Goal: Transaction & Acquisition: Purchase product/service

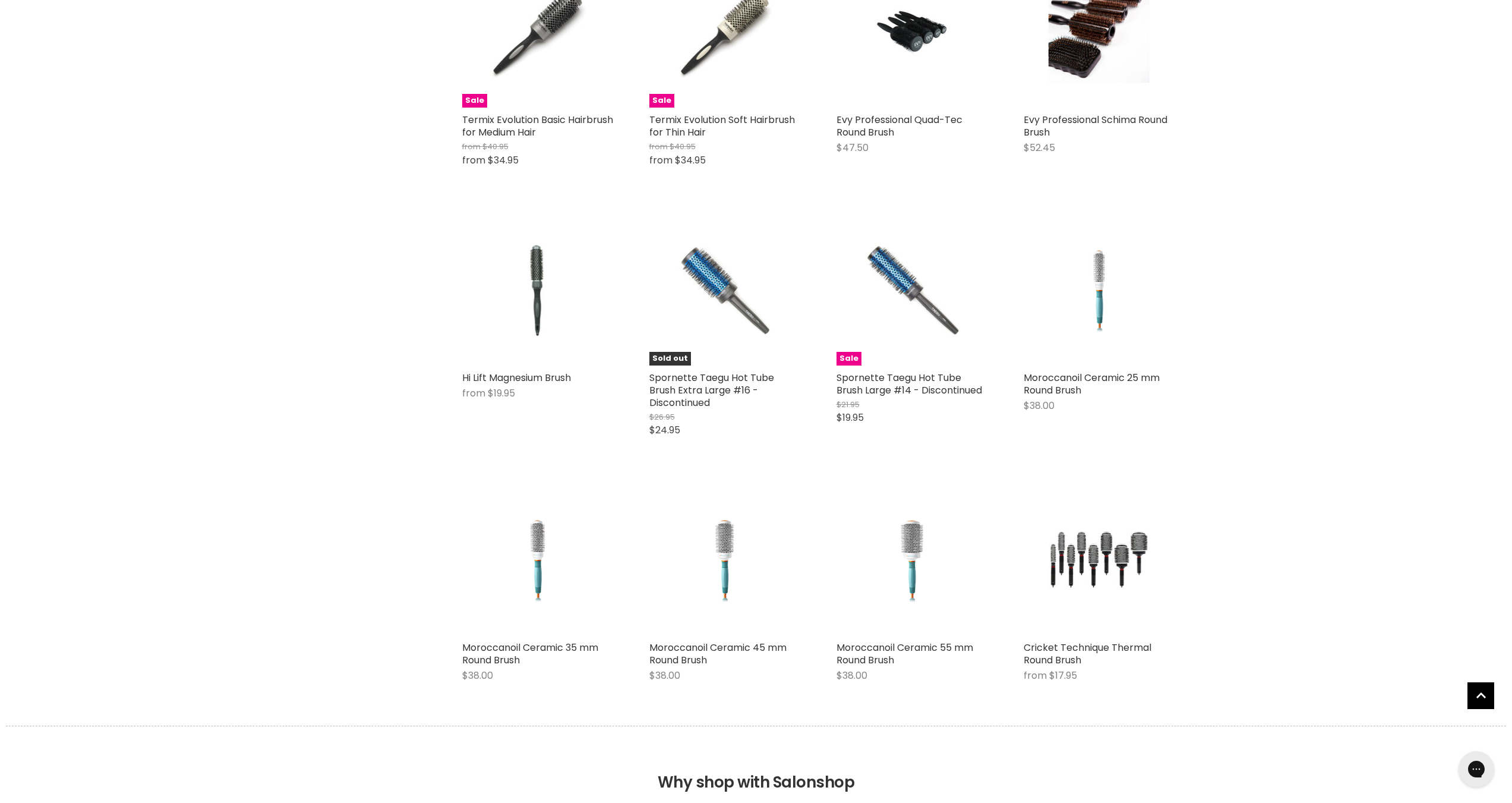
scroll to position [2734, 0]
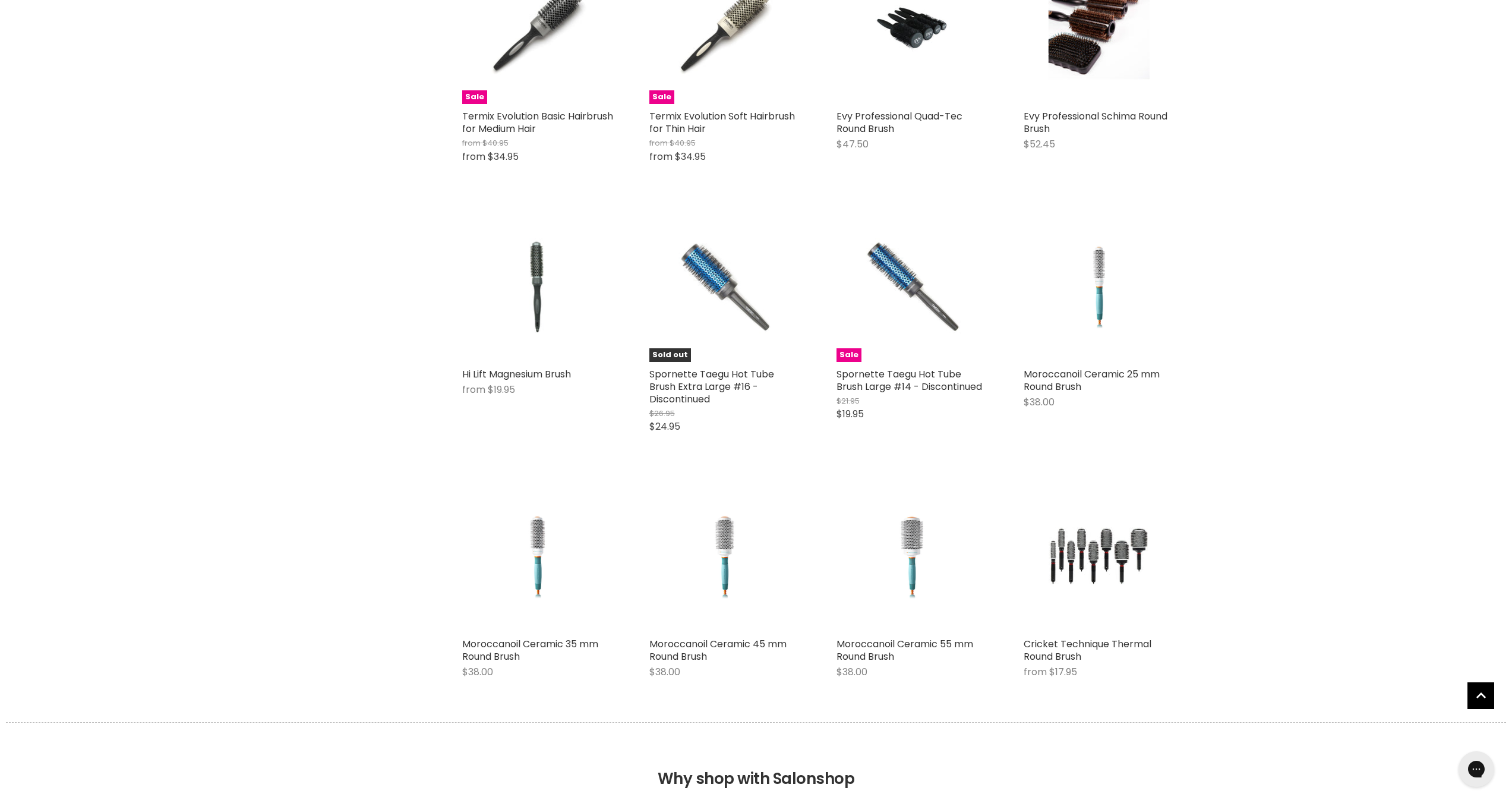
scroll to position [2913, 0]
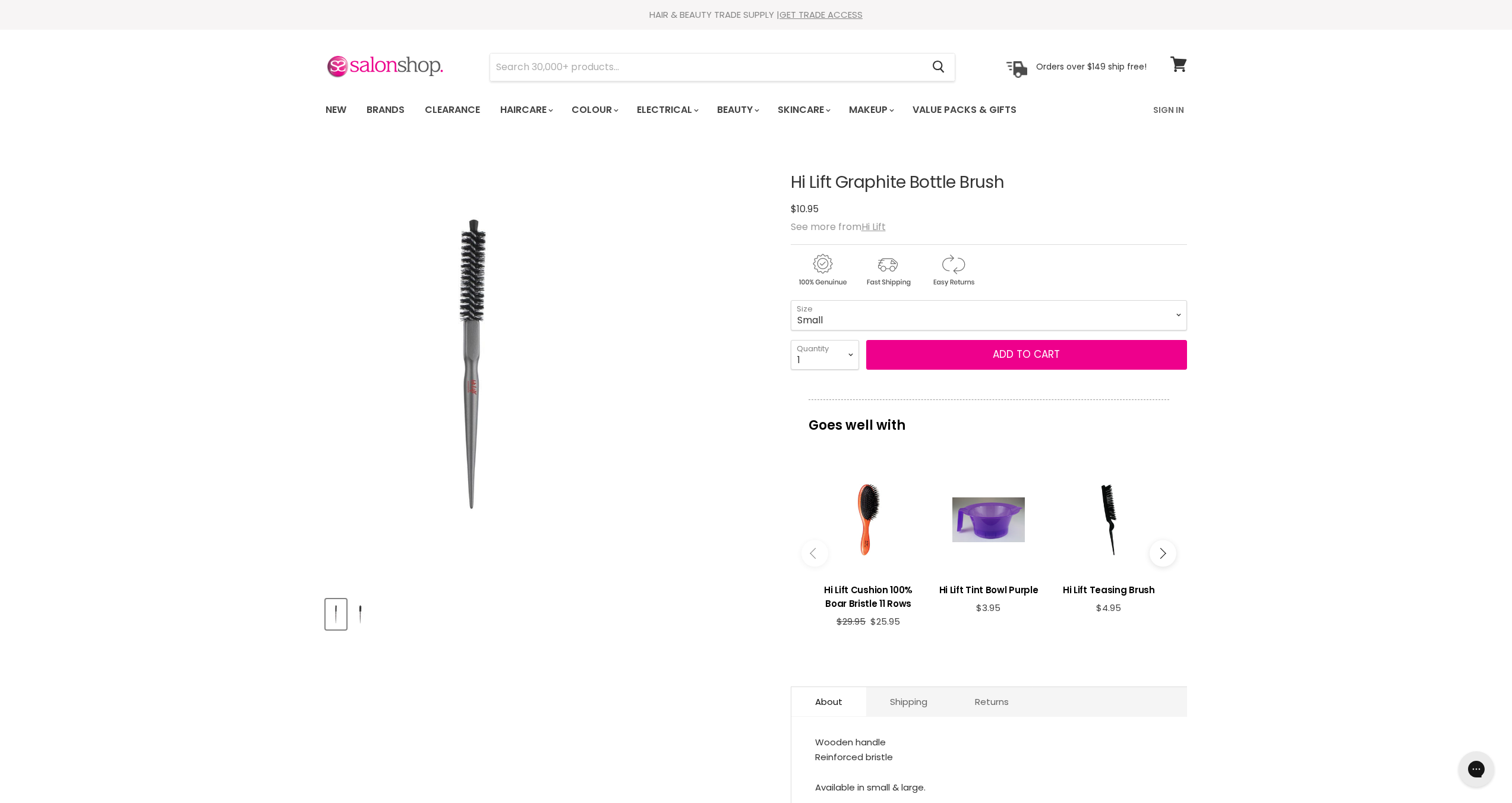
click at [462, 292] on img "Hi Lift Graphite Bottle Brush image. Click or Scroll to Zoom." at bounding box center [473, 365] width 296 height 444
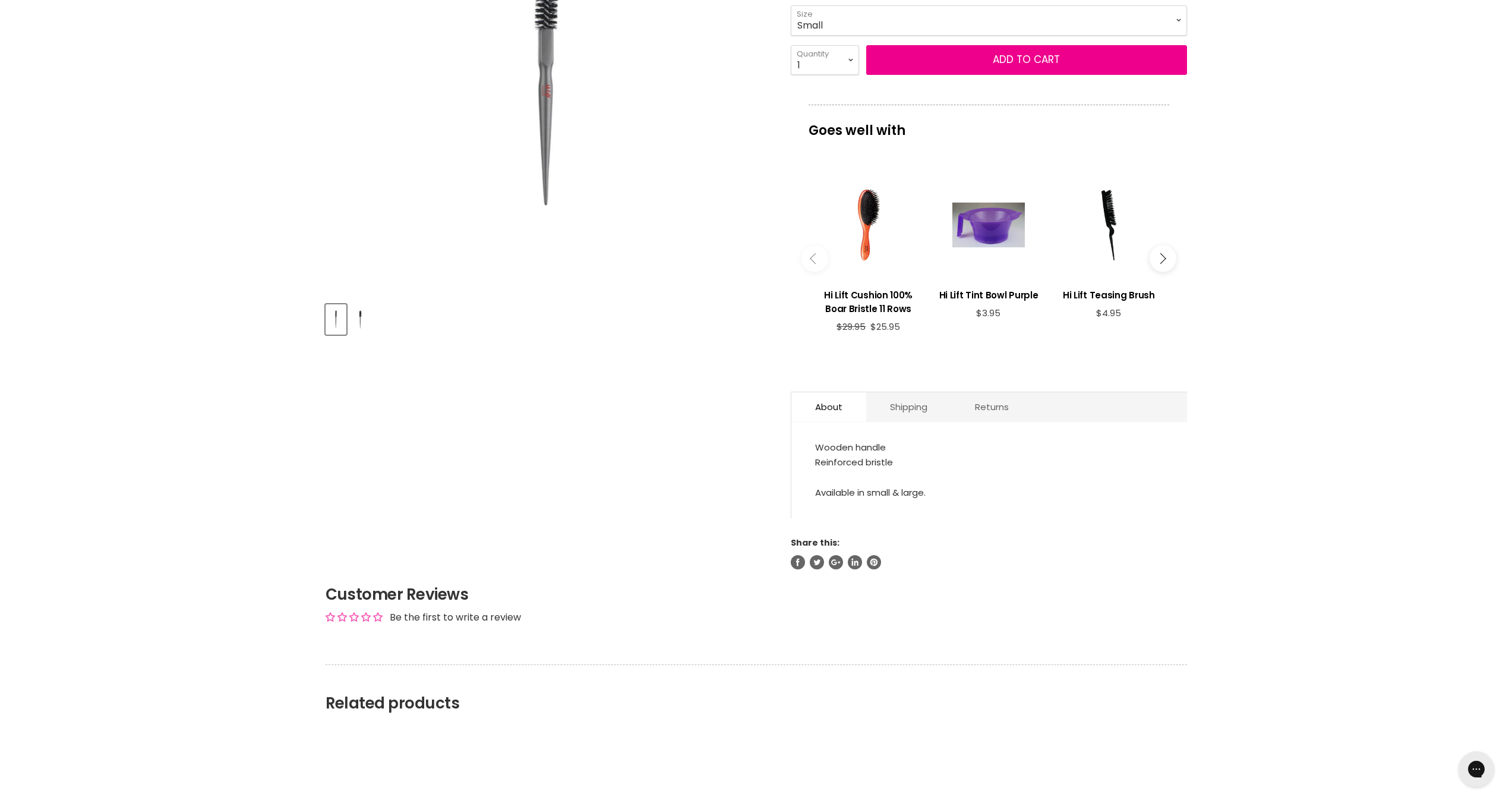
scroll to position [297, 0]
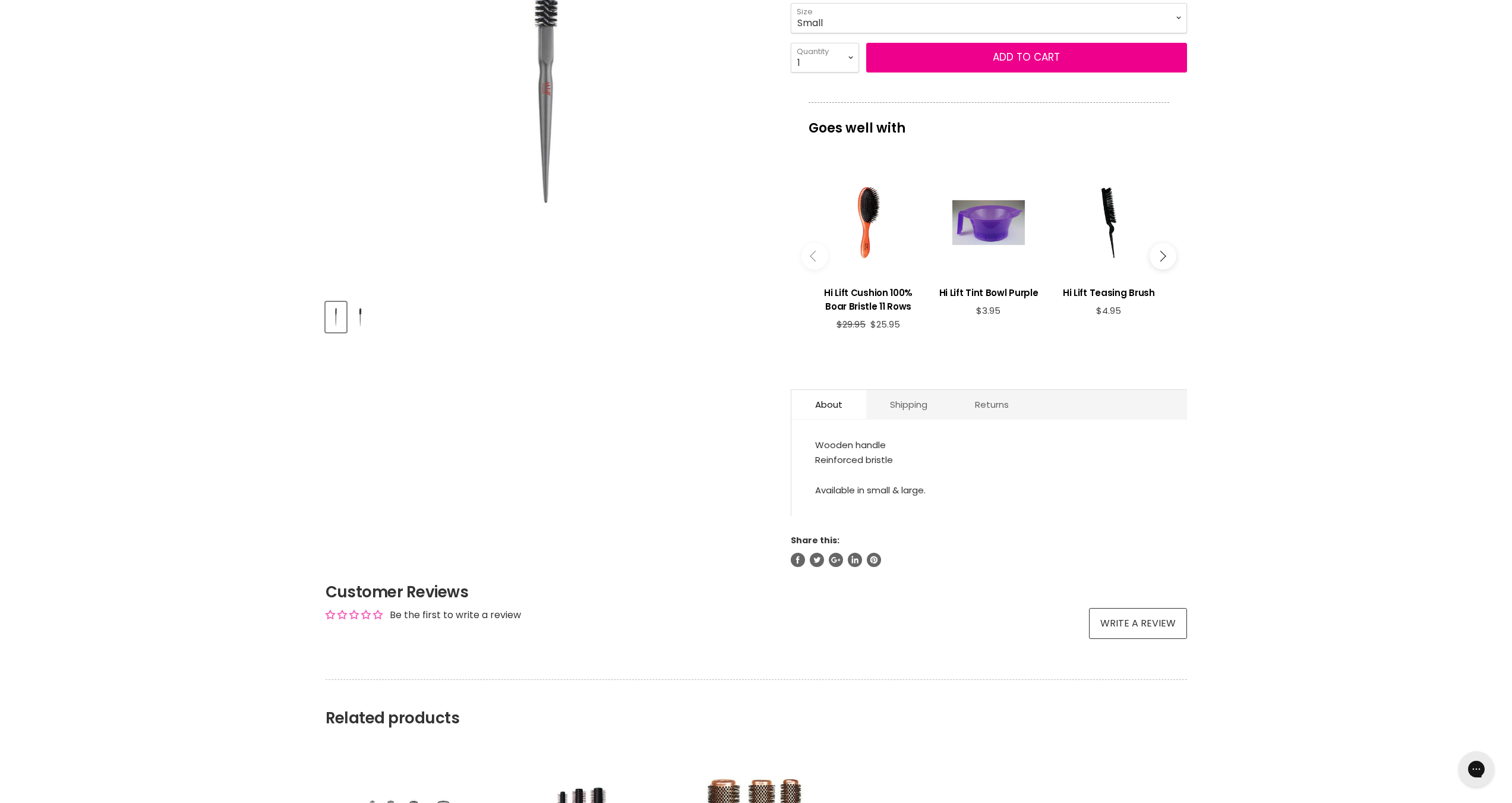
click at [364, 325] on img "Product thumbnails" at bounding box center [360, 317] width 19 height 28
click at [920, 408] on link "Shipping" at bounding box center [909, 404] width 85 height 29
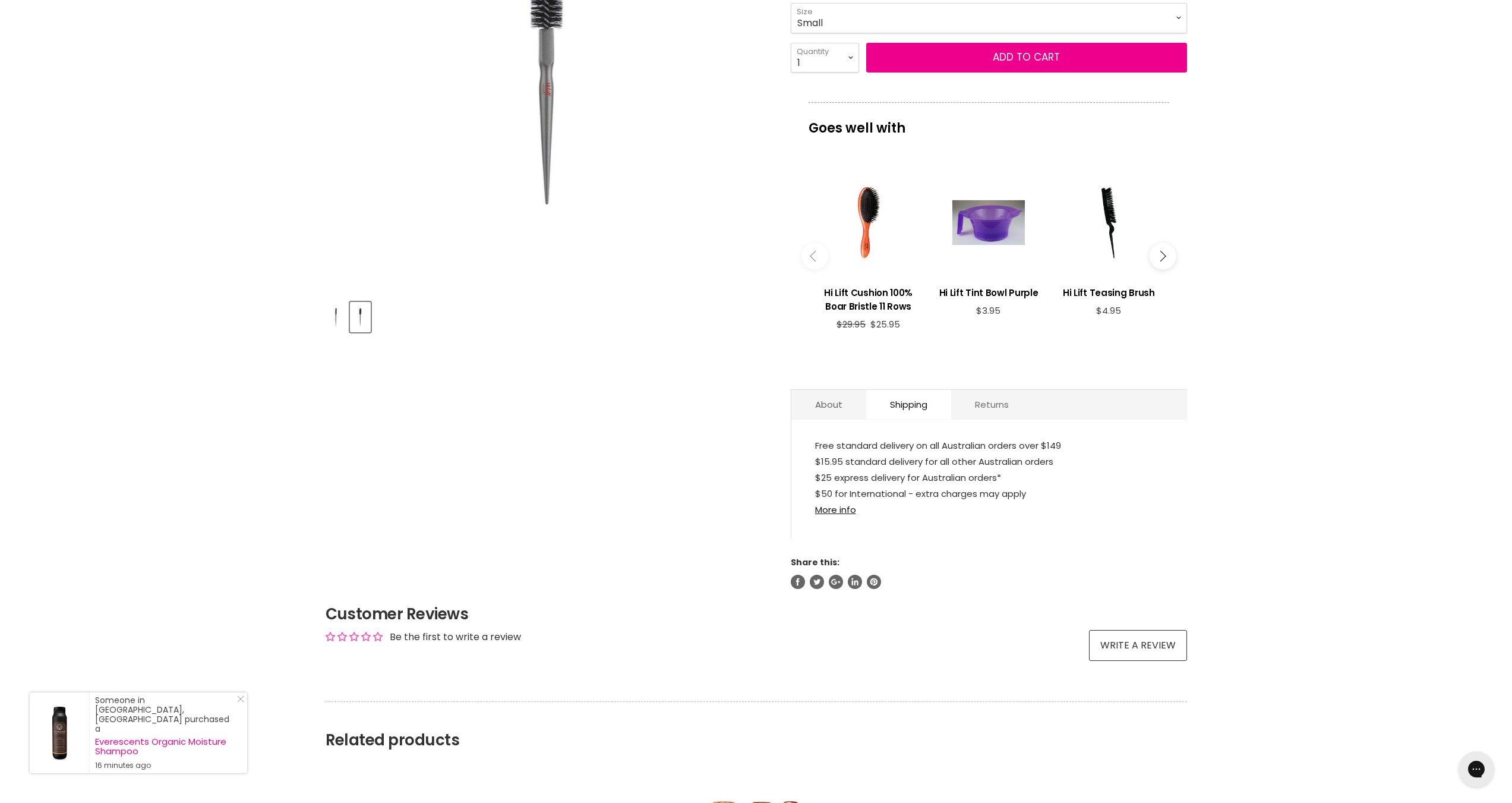
click at [997, 406] on link "Returns" at bounding box center [992, 404] width 81 height 29
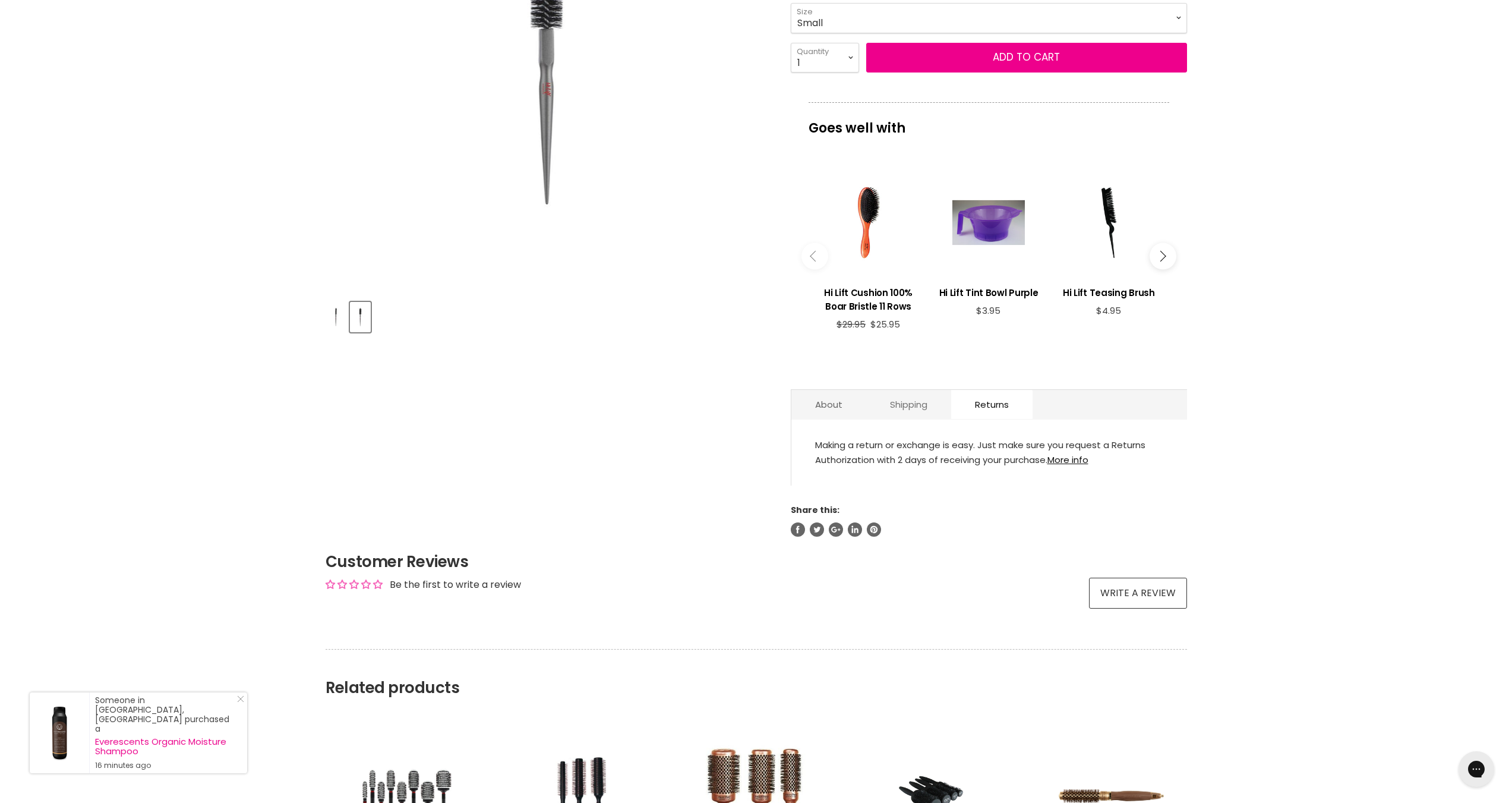
click at [900, 416] on link "Shipping" at bounding box center [909, 404] width 85 height 29
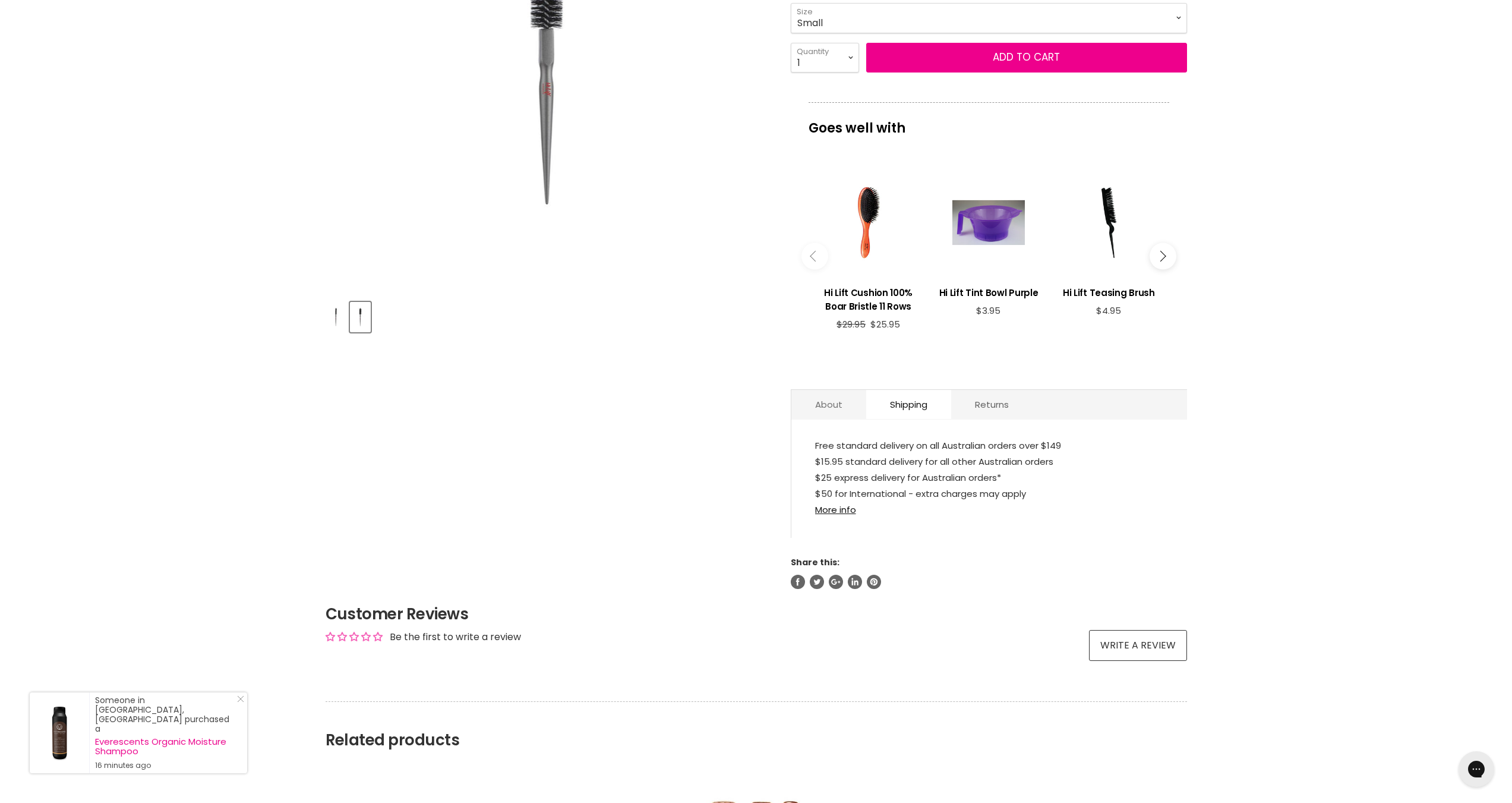
click at [837, 411] on link "About" at bounding box center [828, 404] width 75 height 29
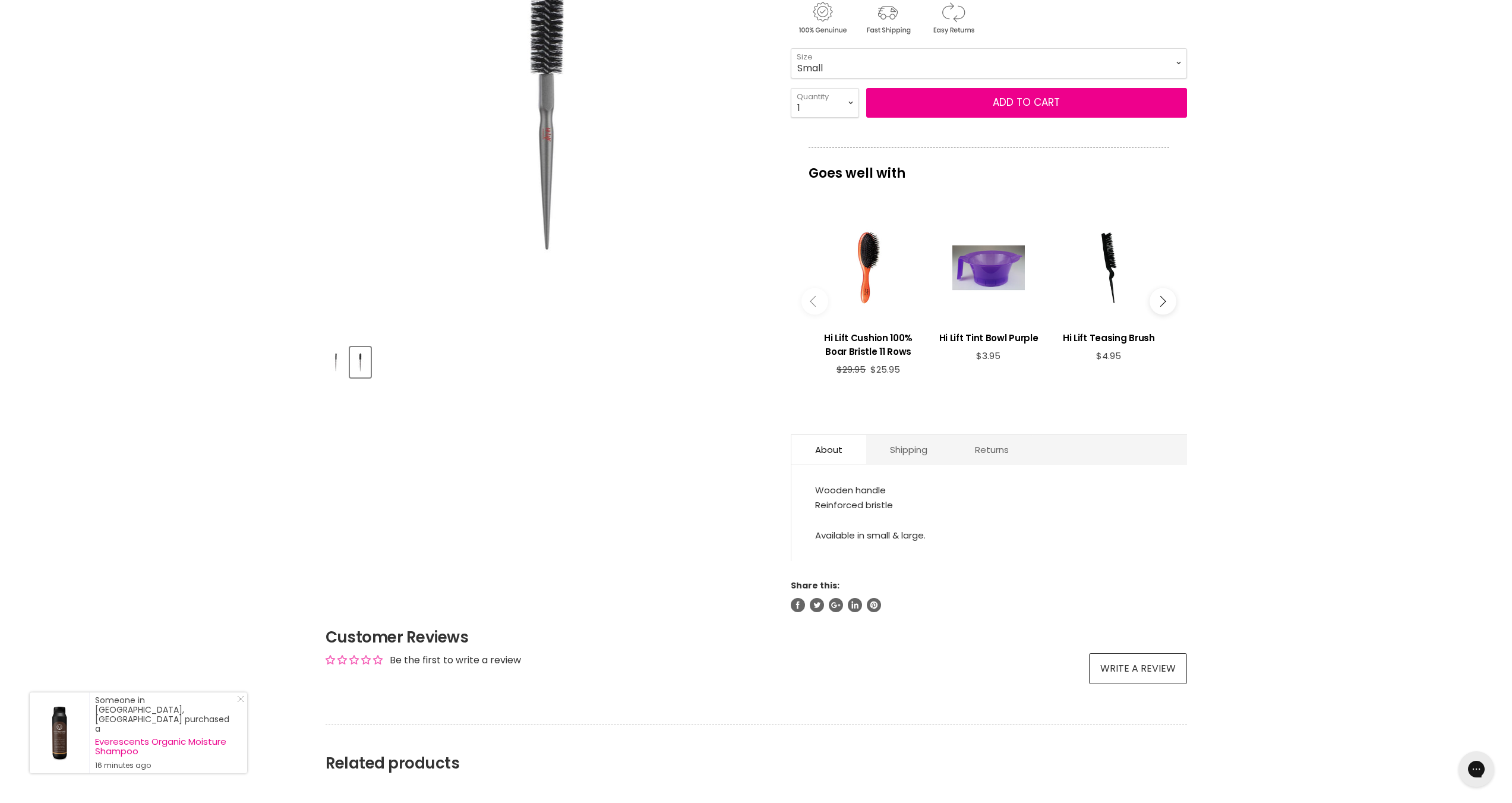
scroll to position [0, 0]
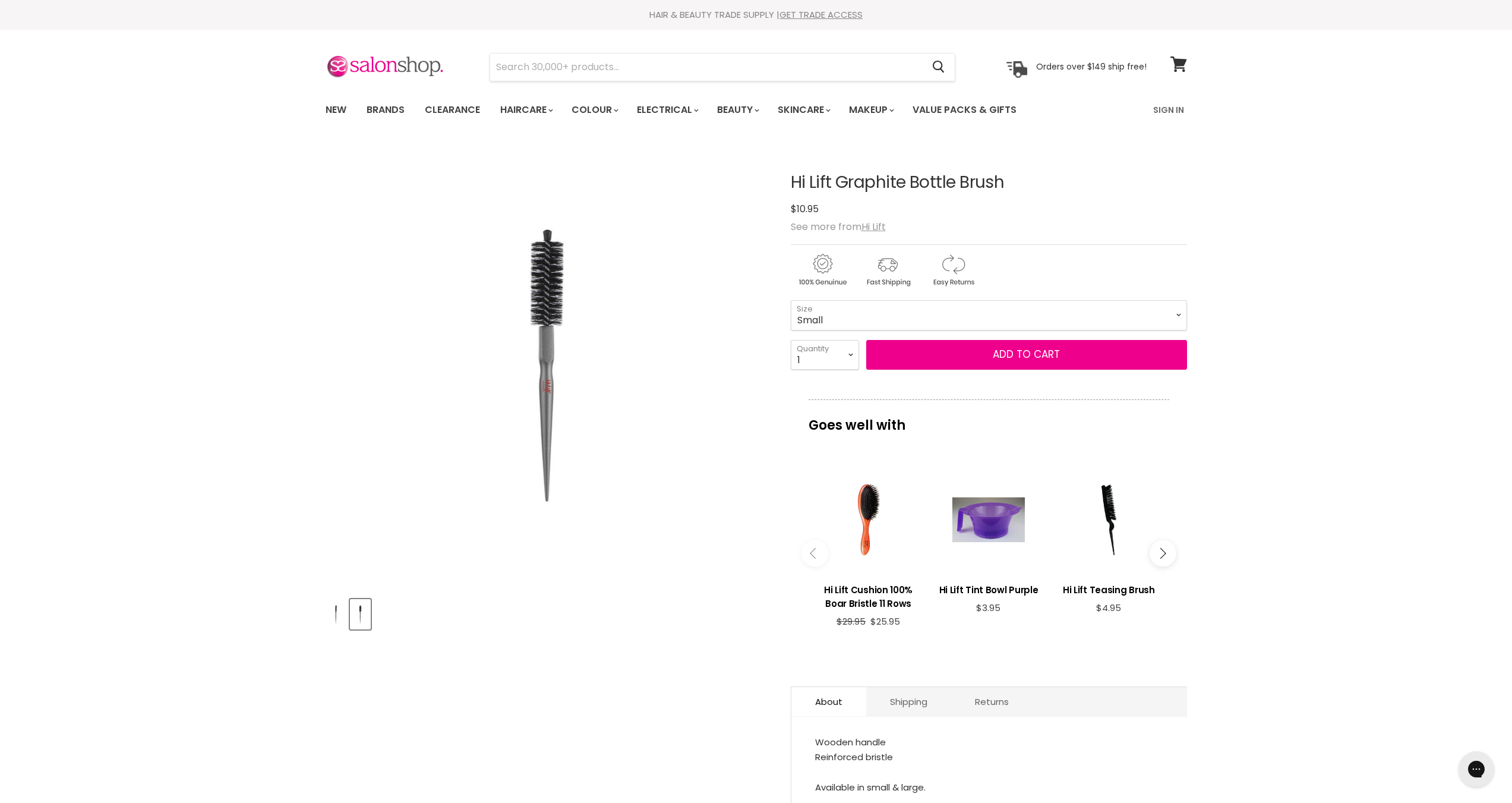
click at [893, 271] on img "Main content" at bounding box center [887, 270] width 63 height 37
click at [1167, 314] on select "Small Large" at bounding box center [989, 315] width 396 height 30
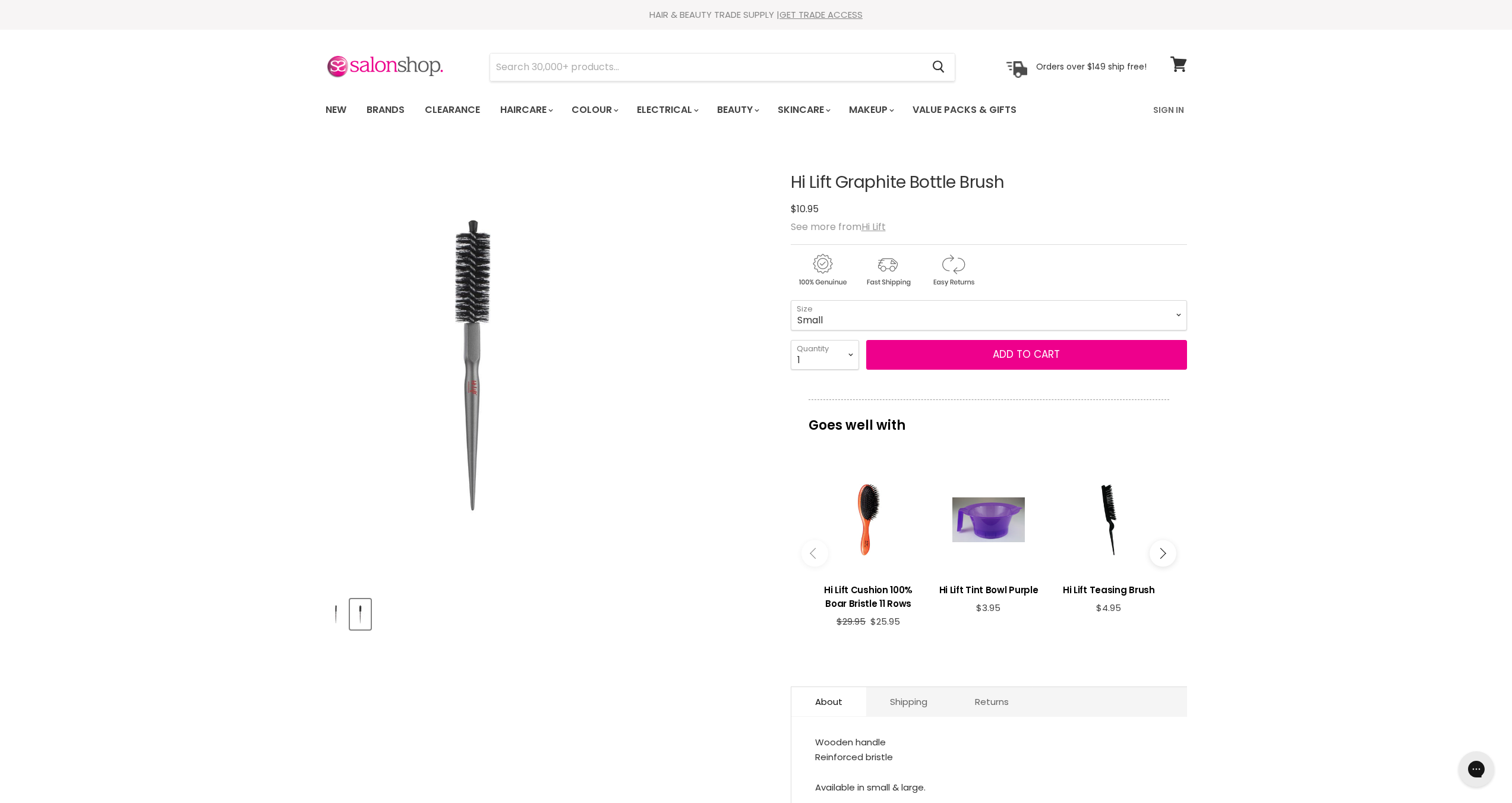
click at [734, 284] on div "Click or scroll to zoom Tap or pinch to zoom" at bounding box center [547, 365] width 444 height 444
